Goal: Information Seeking & Learning: Check status

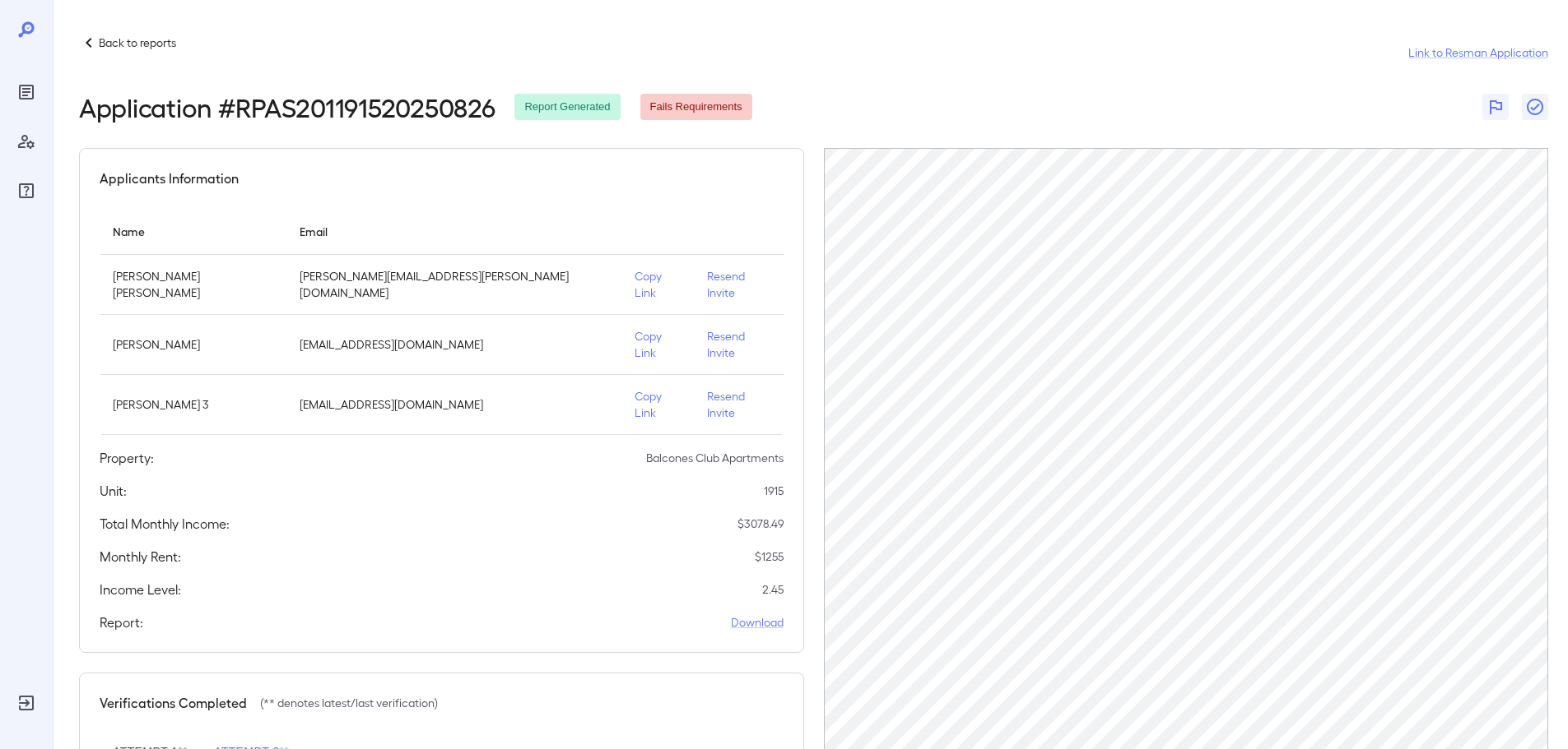
scroll to position [164, 0]
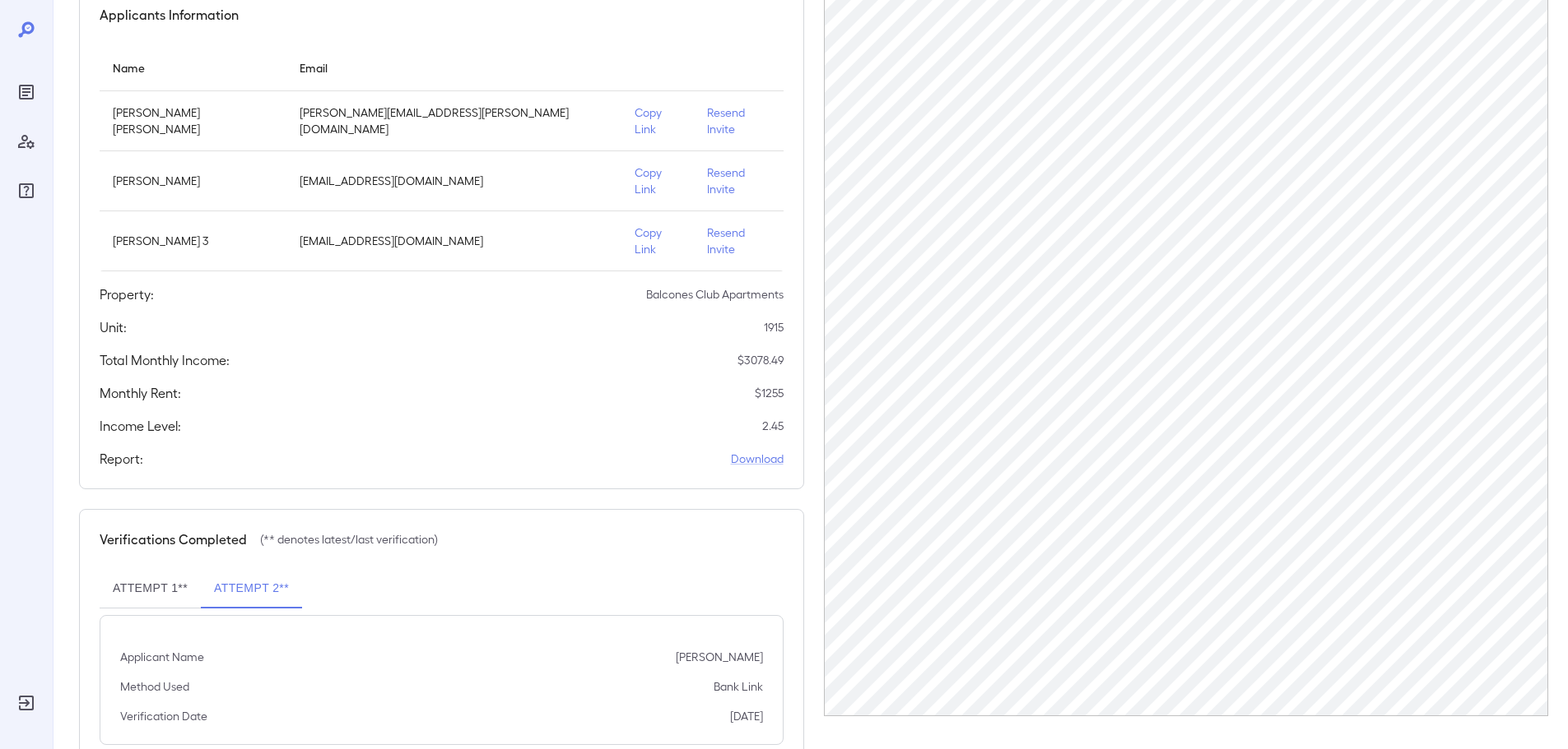
scroll to position [36, 0]
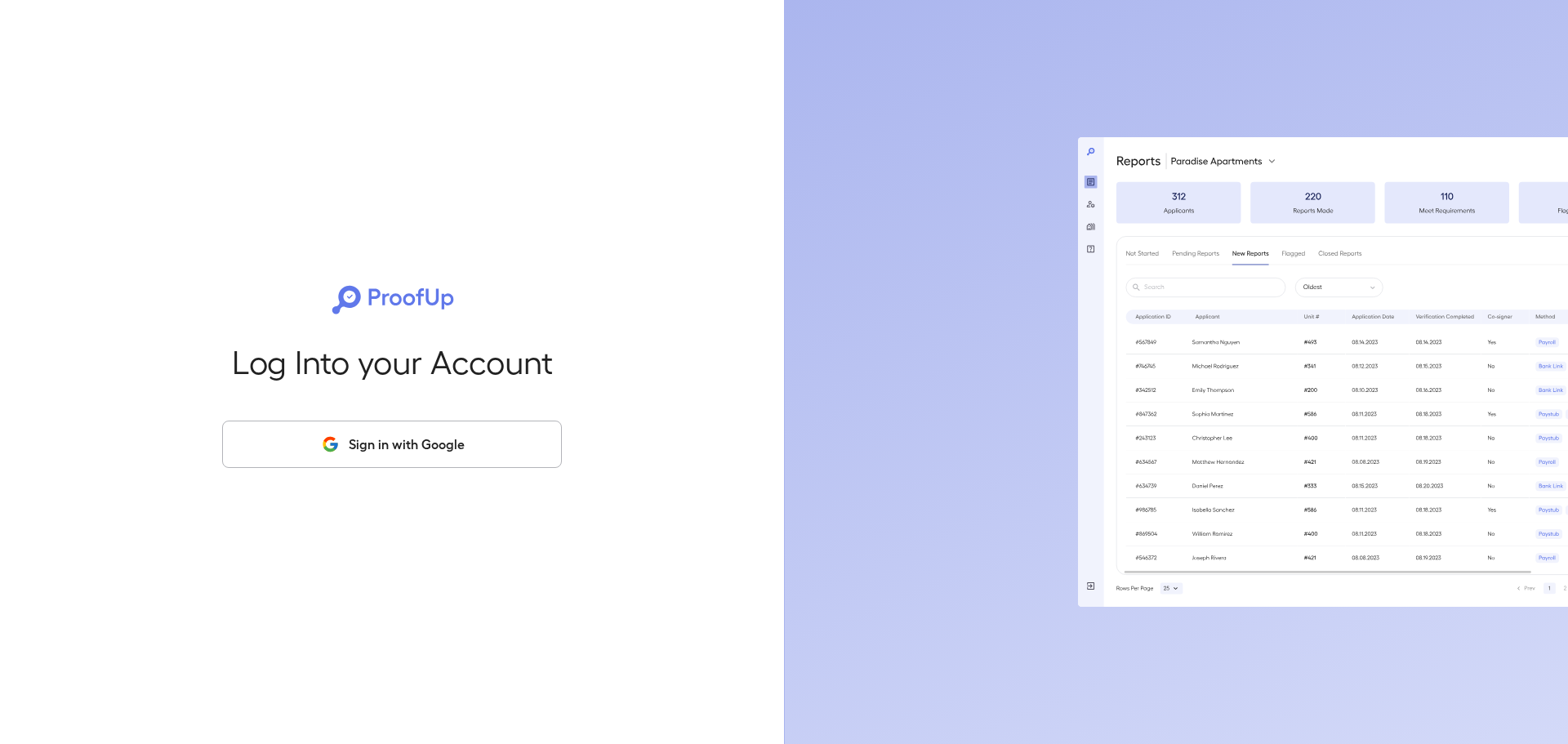
drag, startPoint x: 577, startPoint y: 435, endPoint x: 543, endPoint y: 431, distance: 34.2
click at [575, 435] on div "Log Into your Account Sign in with Google" at bounding box center [392, 372] width 731 height 744
click at [540, 431] on button "Sign in with Google" at bounding box center [392, 444] width 339 height 47
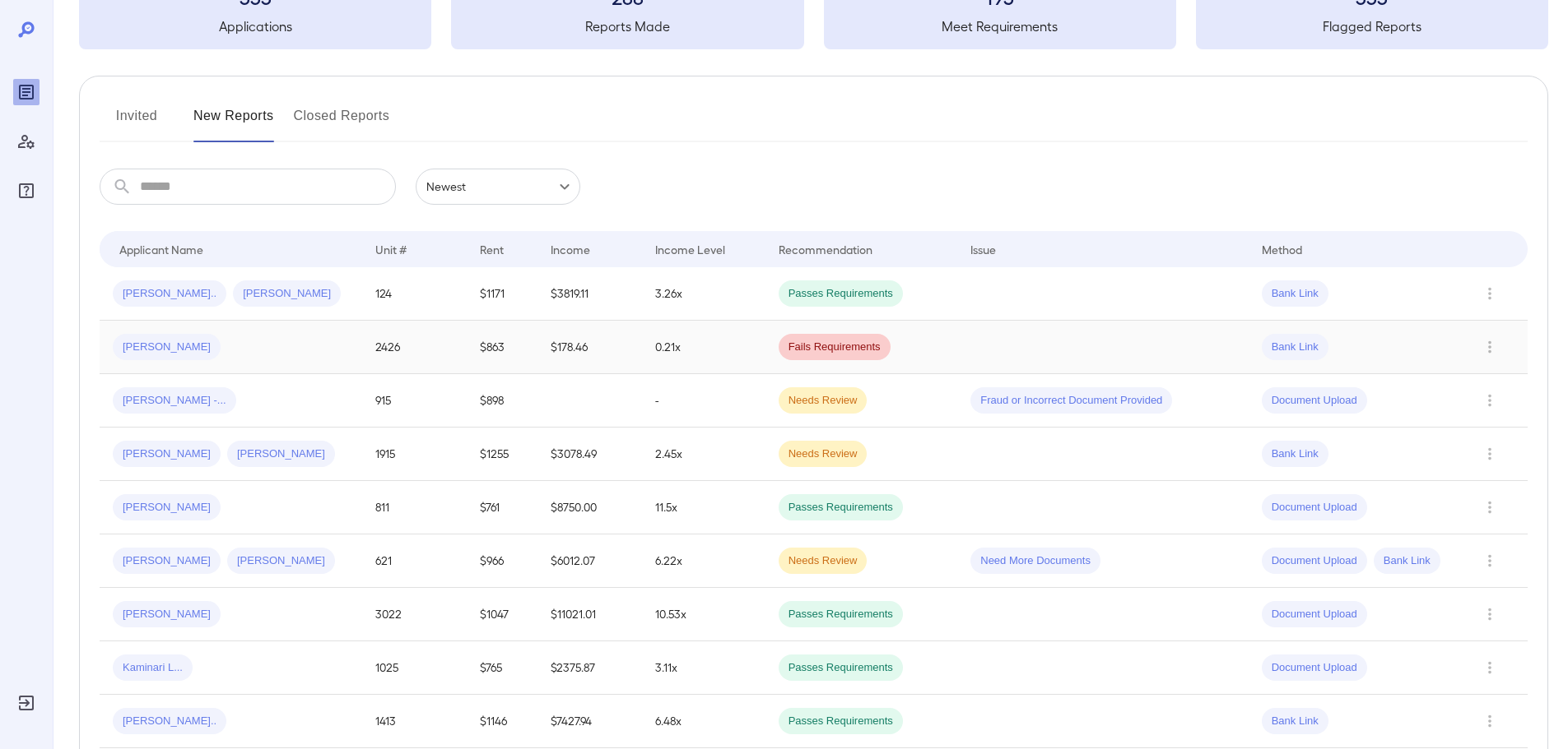
scroll to position [165, 0]
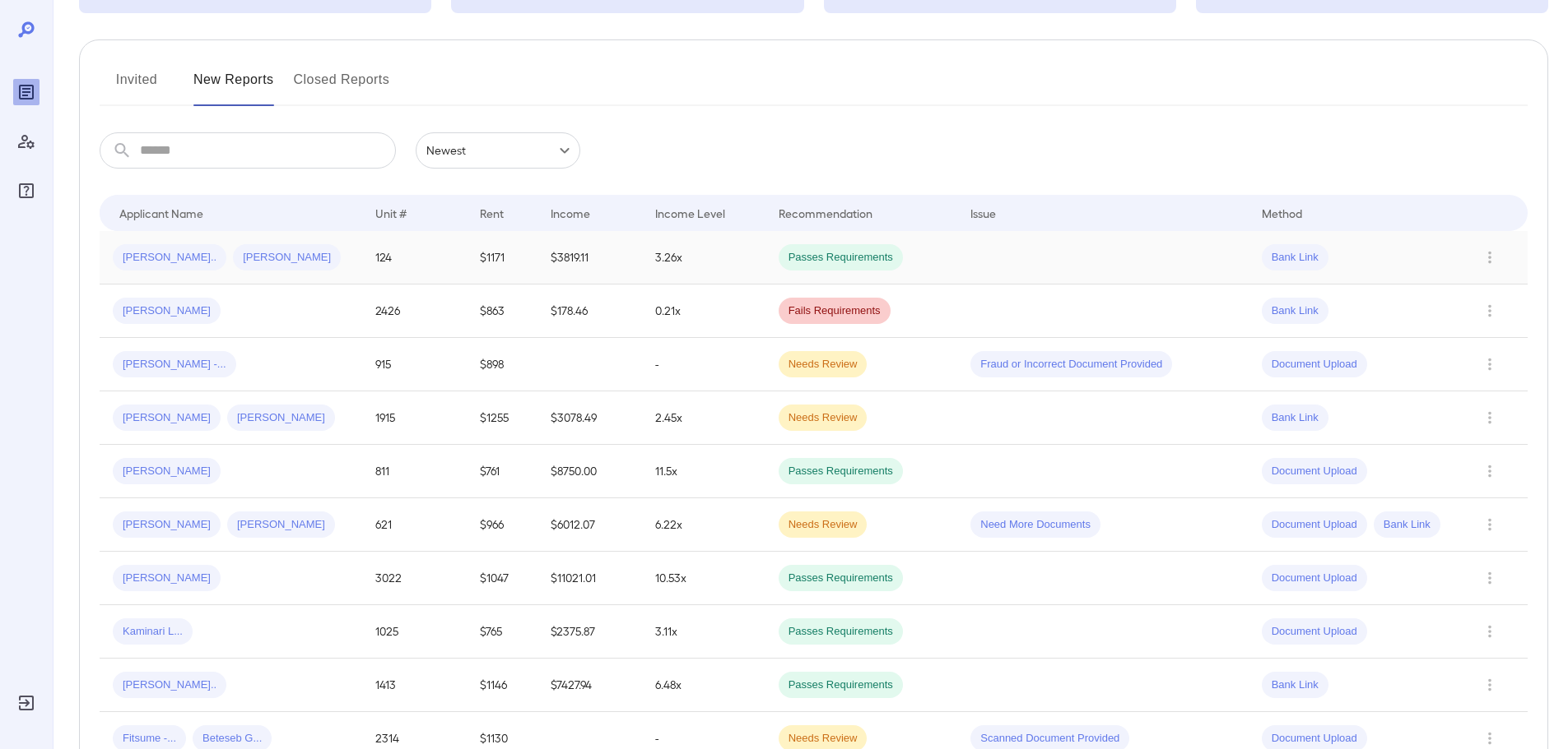
click at [330, 259] on div "Xiaojie n... David L..." at bounding box center [230, 258] width 237 height 27
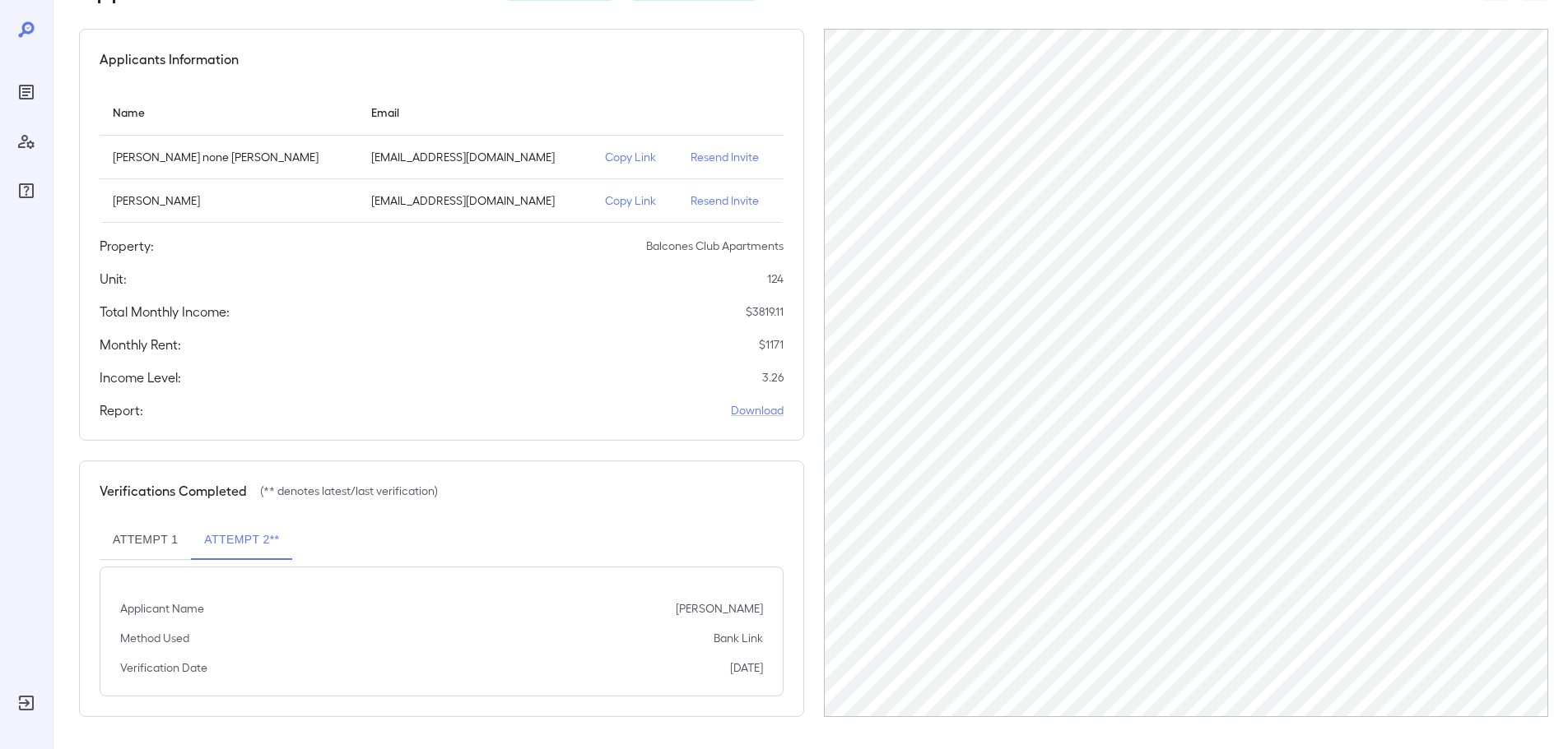
scroll to position [120, 0]
